Goal: Information Seeking & Learning: Learn about a topic

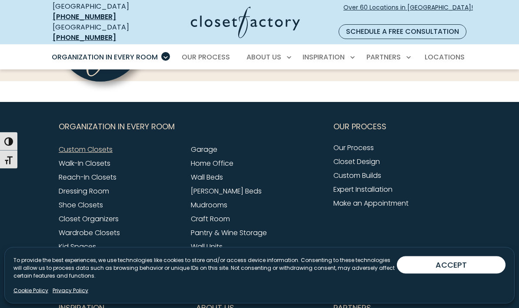
scroll to position [2716, 0]
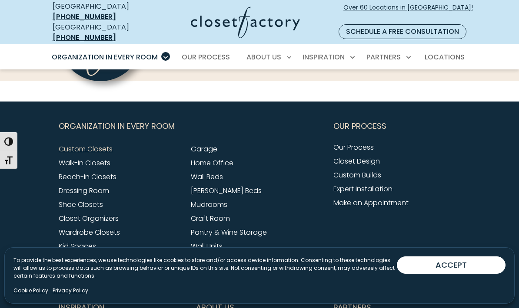
click at [250, 228] on link "Pantry & Wine Storage" at bounding box center [229, 233] width 76 height 10
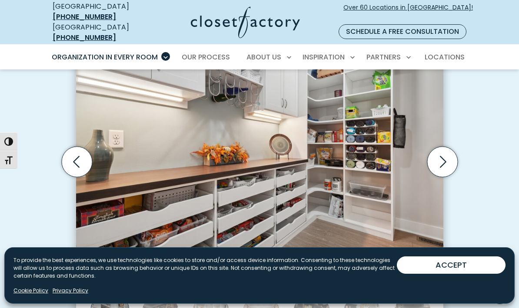
scroll to position [276, 0]
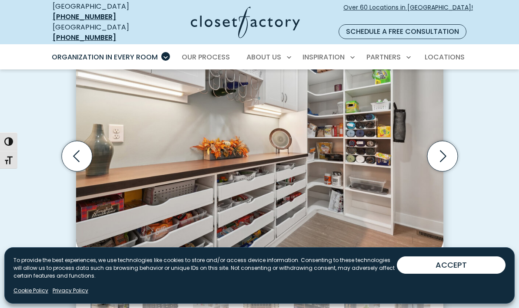
click at [441, 148] on icon "Next slide" at bounding box center [441, 156] width 30 height 30
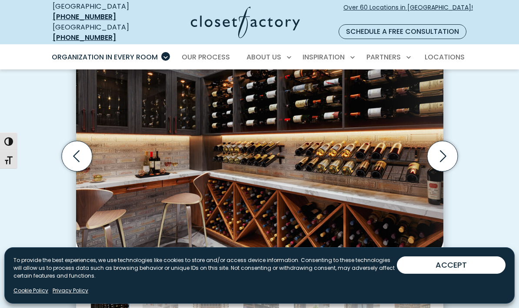
click at [445, 151] on icon "Next slide" at bounding box center [441, 156] width 30 height 30
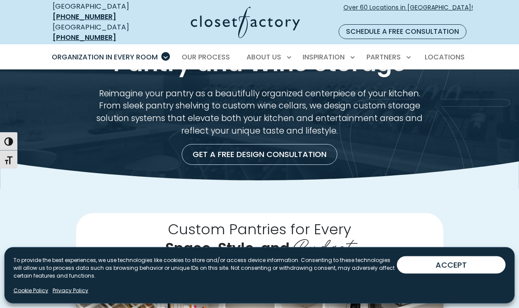
scroll to position [0, 0]
